Goal: Transaction & Acquisition: Book appointment/travel/reservation

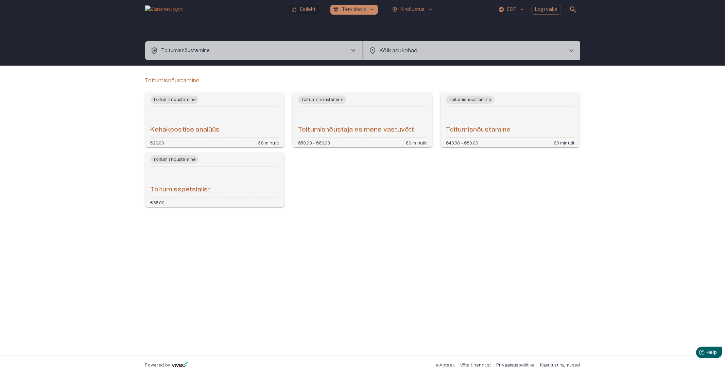
click at [310, 7] on p "Esileht" at bounding box center [308, 9] width 16 height 7
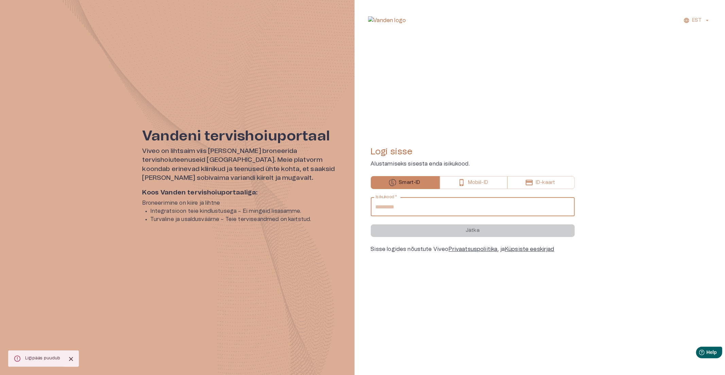
click at [448, 201] on input "Isikukood   *" at bounding box center [473, 206] width 204 height 19
click at [434, 206] on input "Isikukood   *" at bounding box center [473, 206] width 204 height 19
type input "**********"
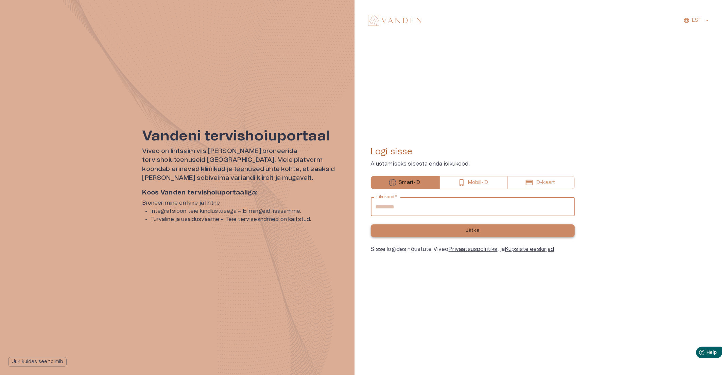
click at [432, 233] on button "Jätka" at bounding box center [473, 230] width 204 height 13
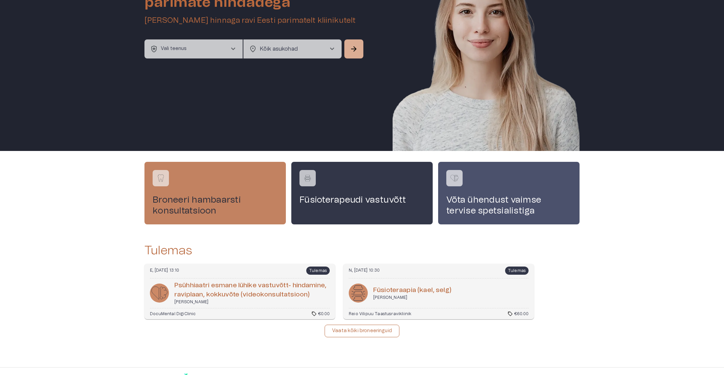
scroll to position [75, 0]
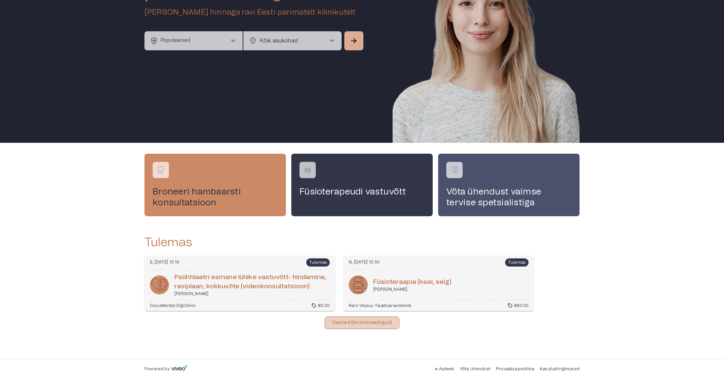
click at [353, 322] on p "Vaata kõiki broneeringuid" at bounding box center [362, 322] width 60 height 7
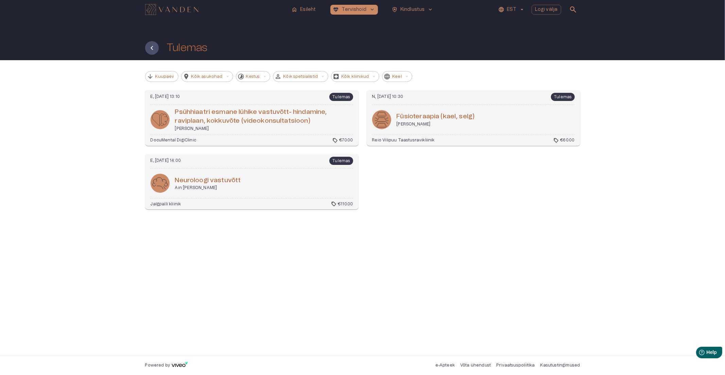
click at [229, 113] on h6 "Psüh­hi­aa­tri es­mane lühike vas­tu­võtt- hin­damine, raviplaan, kokku­võte (v…" at bounding box center [264, 117] width 178 height 18
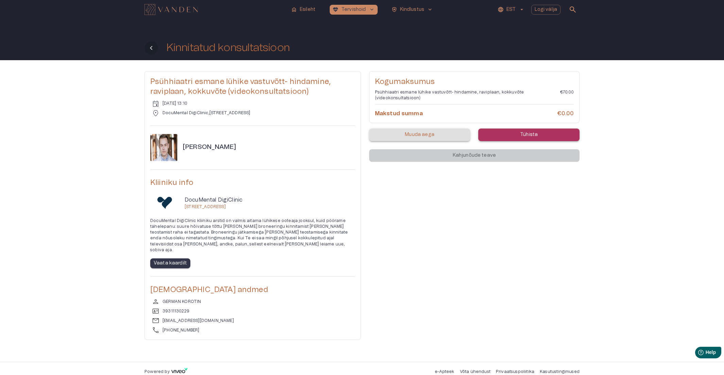
click at [152, 46] on icon "Tagasi" at bounding box center [151, 48] width 2 height 4
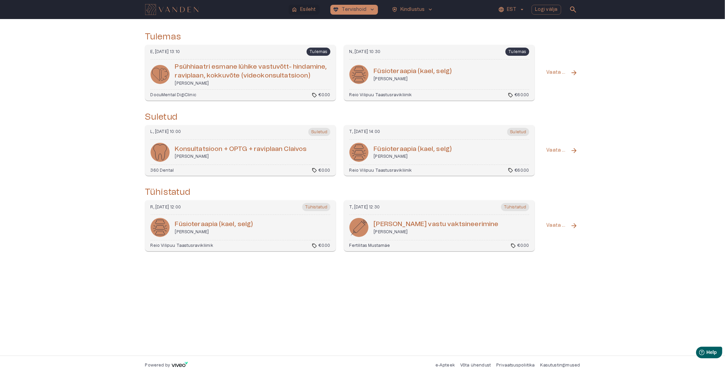
click at [302, 10] on p "Esileht" at bounding box center [308, 9] width 16 height 7
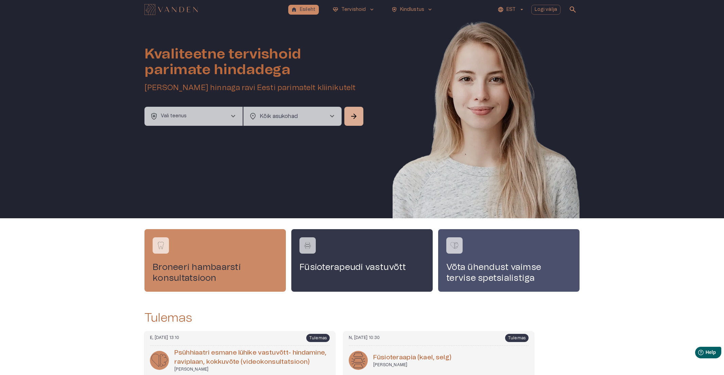
click at [184, 116] on p "Vali teenus" at bounding box center [174, 116] width 26 height 7
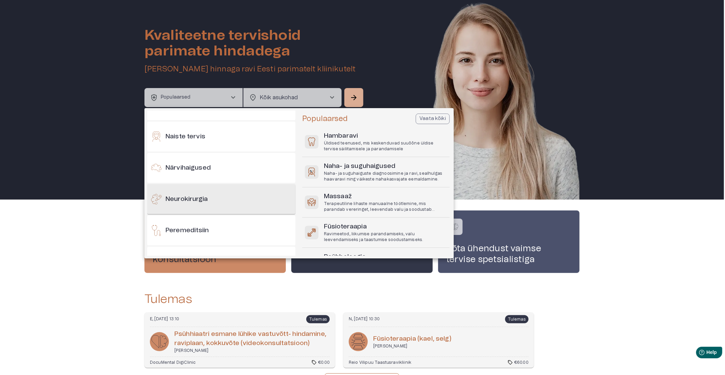
scroll to position [378, 0]
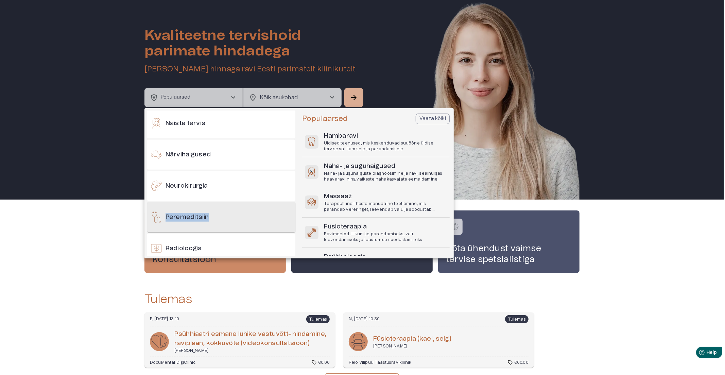
drag, startPoint x: 208, startPoint y: 185, endPoint x: 227, endPoint y: 227, distance: 45.8
click at [227, 230] on div "Populaarsed Oluline arstiabi sinu igapäevaseks heaoluks Allergiad Esteetiline m…" at bounding box center [222, 183] width 150 height 145
copy div "Peremeditsiin"
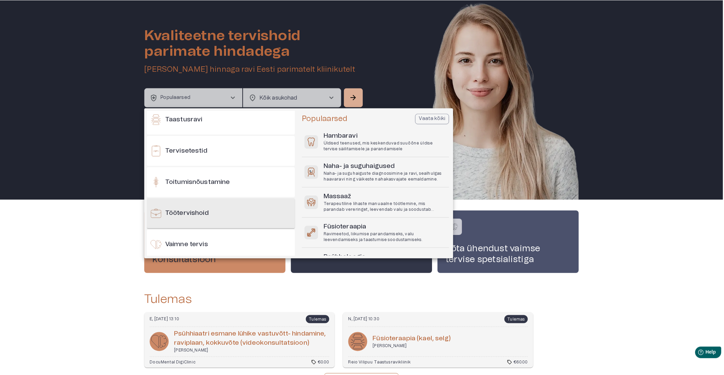
scroll to position [680, 0]
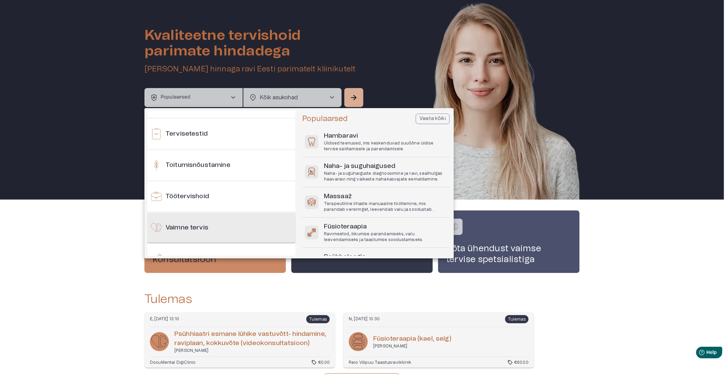
click at [207, 226] on h6 "Vaimne tervis" at bounding box center [187, 227] width 43 height 9
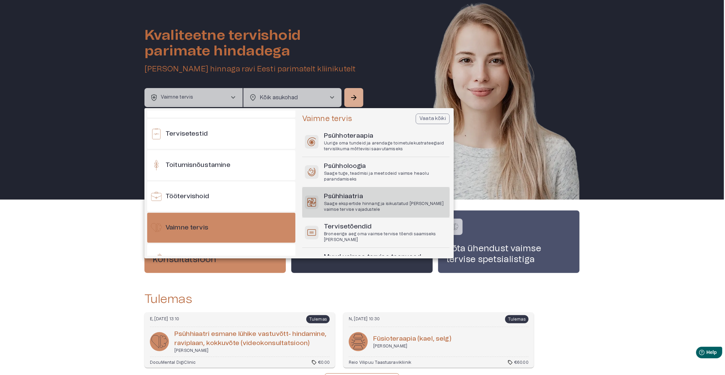
click at [366, 201] on p "Saage ekspertide hinnang ja isikustatud ravi teie vaimse tervise vajadustele" at bounding box center [385, 207] width 123 height 12
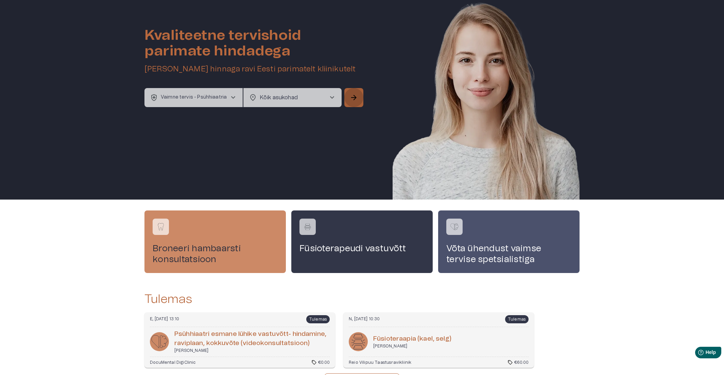
click at [360, 96] on button "arrow_forward" at bounding box center [353, 97] width 19 height 19
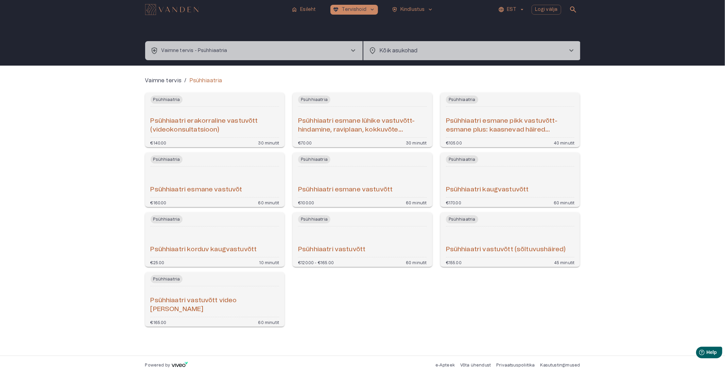
click at [360, 121] on h6 "Psühhiaatri esmane lühike vastuvõtt- hindamine, raviplaan, kokkuvõte (videokons…" at bounding box center [362, 126] width 129 height 18
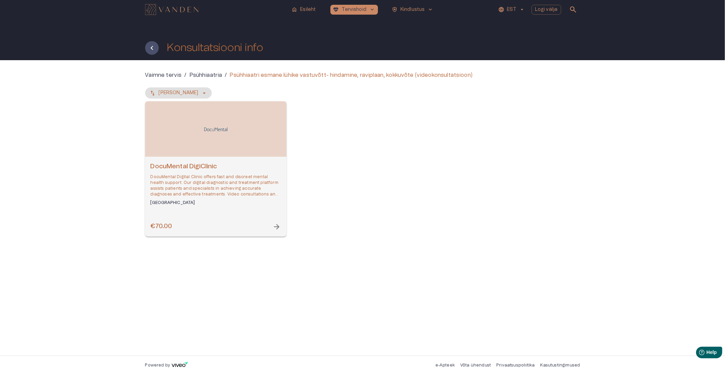
click at [236, 169] on h6 "DocuMental DigiClinic" at bounding box center [216, 166] width 131 height 9
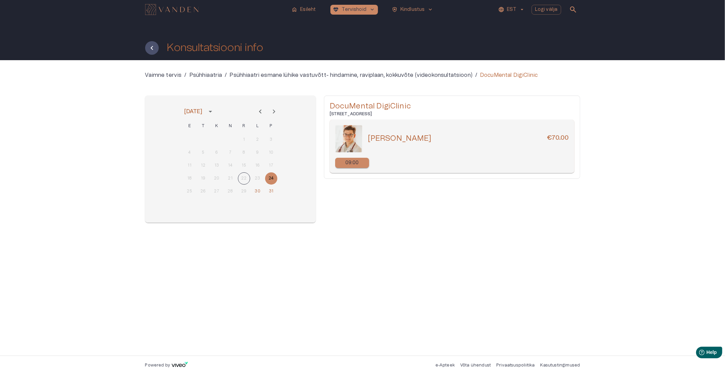
click at [345, 160] on p "09:00" at bounding box center [352, 162] width 14 height 7
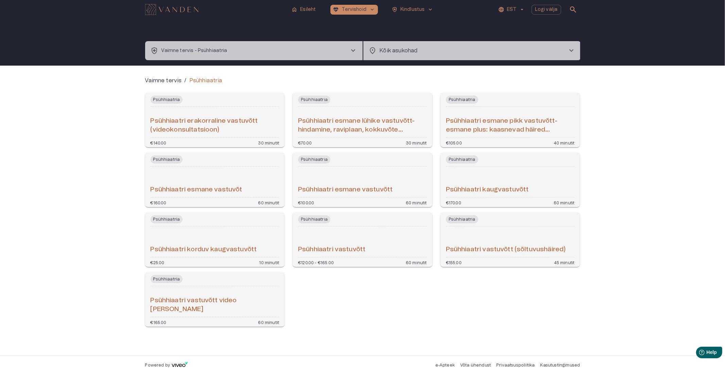
click at [217, 178] on div "Psühhiaatri esmane vastuvõt" at bounding box center [215, 181] width 129 height 25
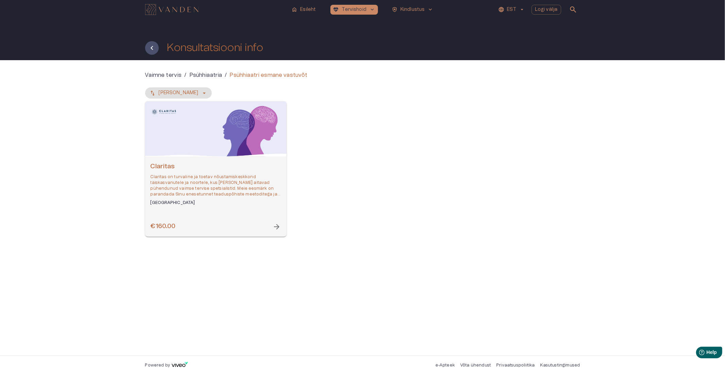
click at [213, 162] on h6 "Claritas" at bounding box center [216, 166] width 131 height 9
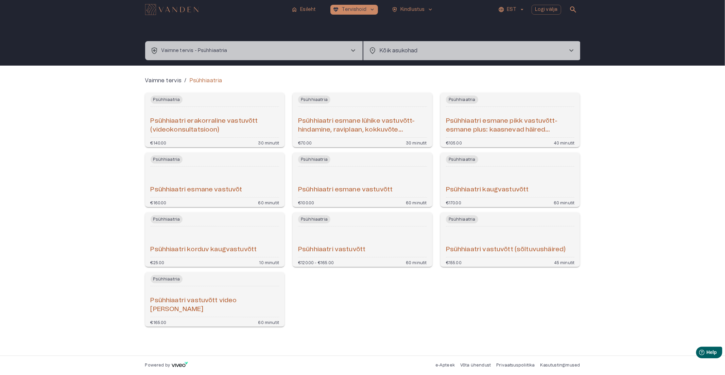
click at [369, 177] on div "Psühhiaatri esmane vastuvõtt" at bounding box center [362, 181] width 129 height 25
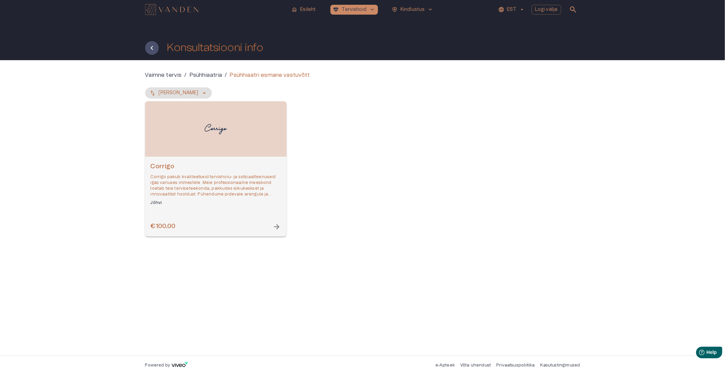
click at [237, 175] on p "Corrigo pakub kvaliteetseid tervishoiu- ja sotsiaalteenuseid igas vanuses inime…" at bounding box center [216, 185] width 131 height 23
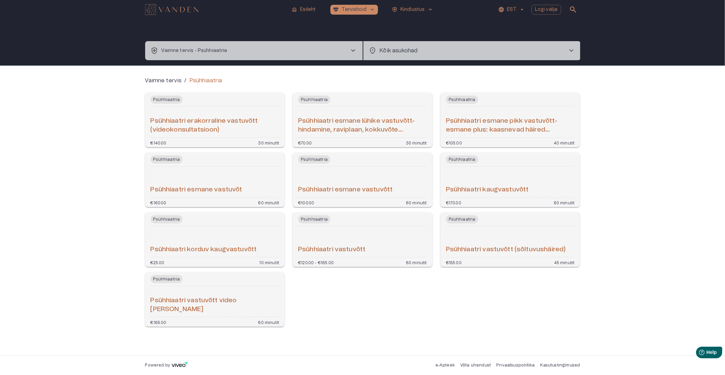
click at [371, 122] on h6 "Psühhiaatri esmane lühike vastuvõtt- hindamine, raviplaan, kokkuvõte (videokons…" at bounding box center [362, 126] width 129 height 18
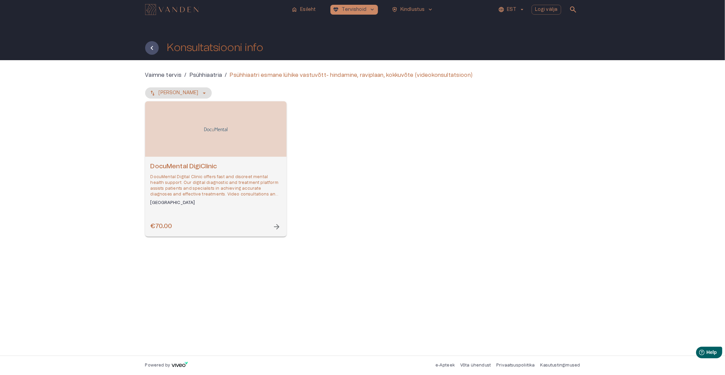
click at [245, 169] on h6 "DocuMental DigiClinic" at bounding box center [216, 166] width 131 height 9
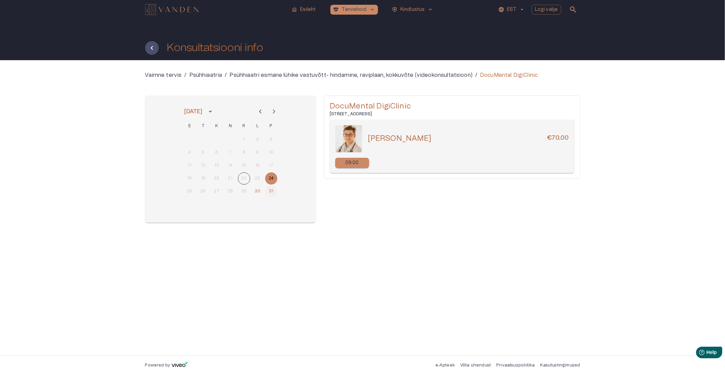
click at [267, 189] on button "31" at bounding box center [271, 191] width 12 height 12
click at [260, 192] on button "30" at bounding box center [258, 191] width 12 height 12
click at [272, 110] on icon "Next month" at bounding box center [274, 111] width 8 height 8
click at [358, 162] on p "12:30" at bounding box center [352, 162] width 12 height 7
click at [154, 47] on icon "Tagasi" at bounding box center [152, 48] width 8 height 8
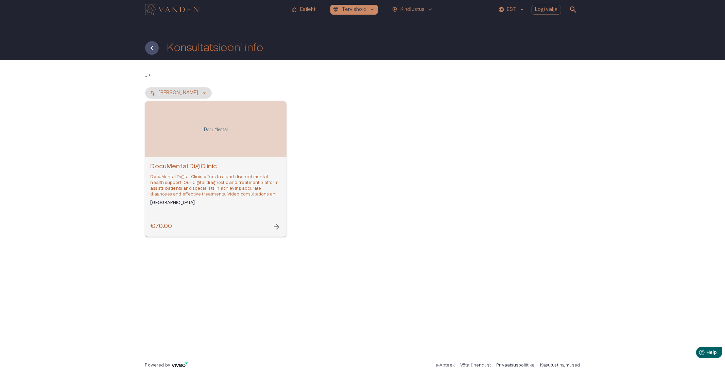
click at [154, 47] on icon "Tagasi" at bounding box center [152, 48] width 8 height 8
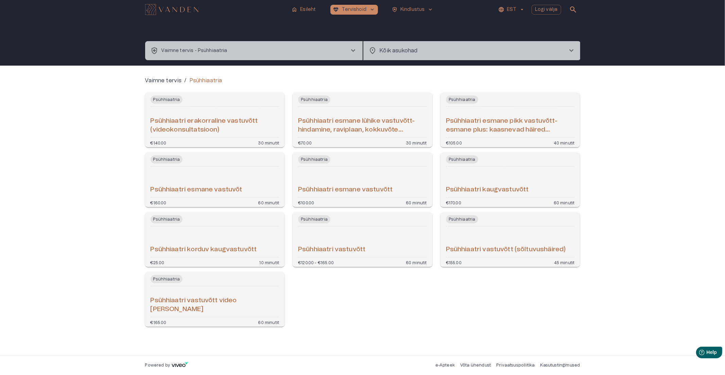
click at [237, 236] on div "Psühhiaatri korduv kaugvastuvõtt" at bounding box center [215, 241] width 129 height 25
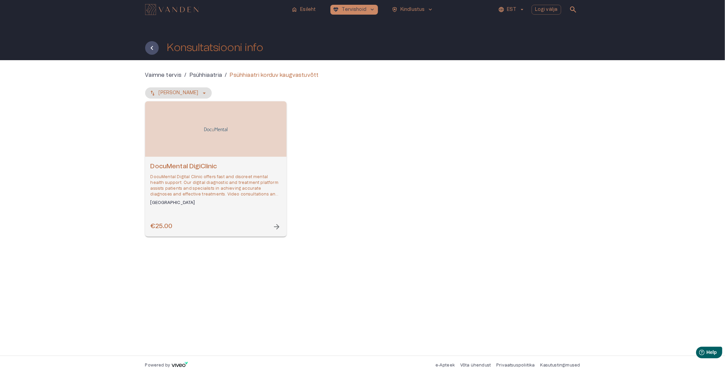
click at [205, 184] on p "DocuMental Digital Clinic offers fast and discreet mental health support. Our d…" at bounding box center [216, 185] width 131 height 23
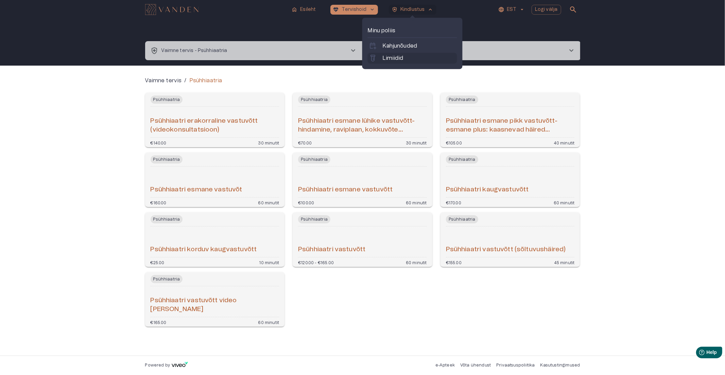
click at [398, 57] on p "Limiidid" at bounding box center [393, 58] width 21 height 8
